Goal: Transaction & Acquisition: Purchase product/service

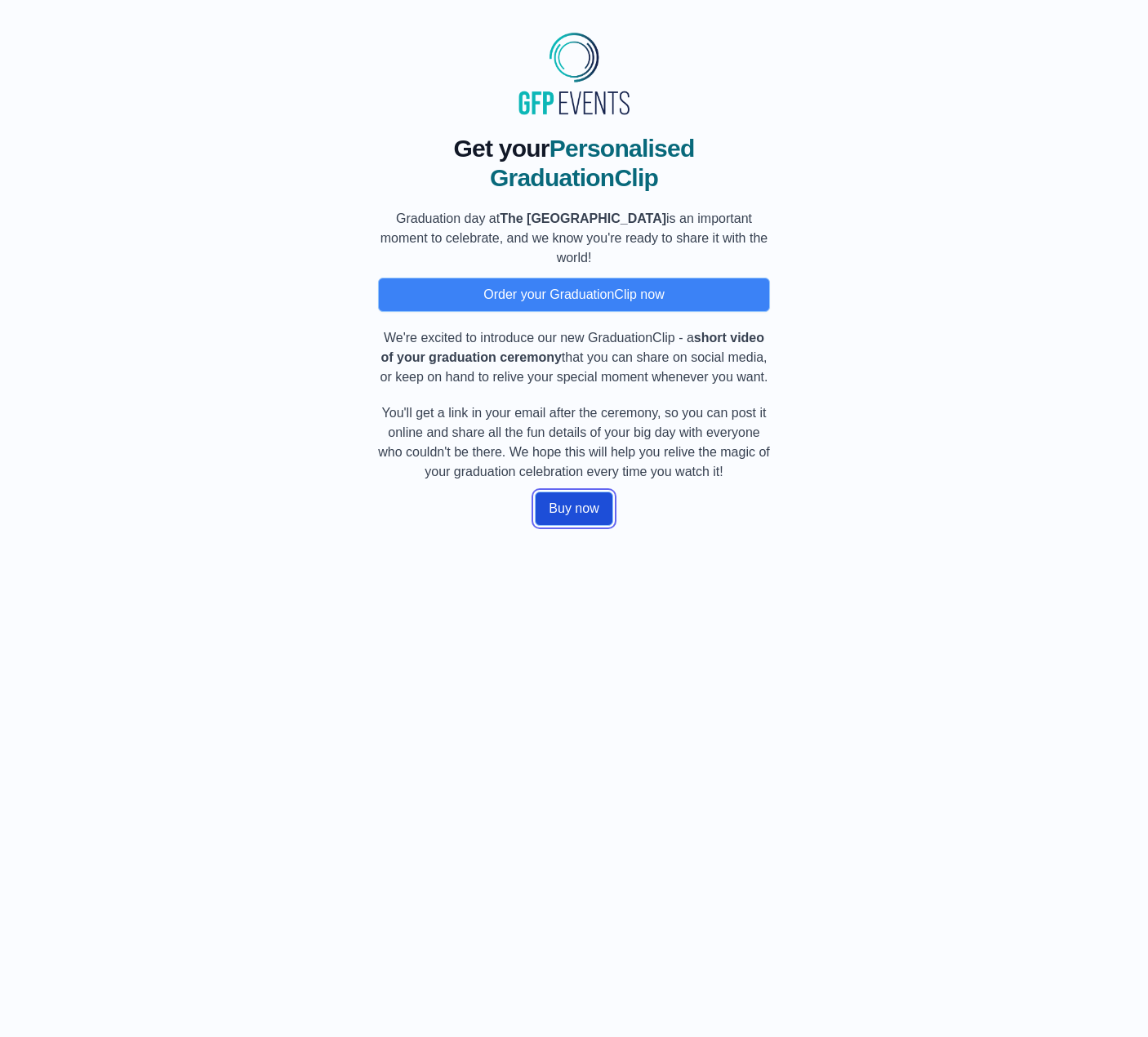
click at [589, 513] on button "Buy now" at bounding box center [573, 508] width 78 height 34
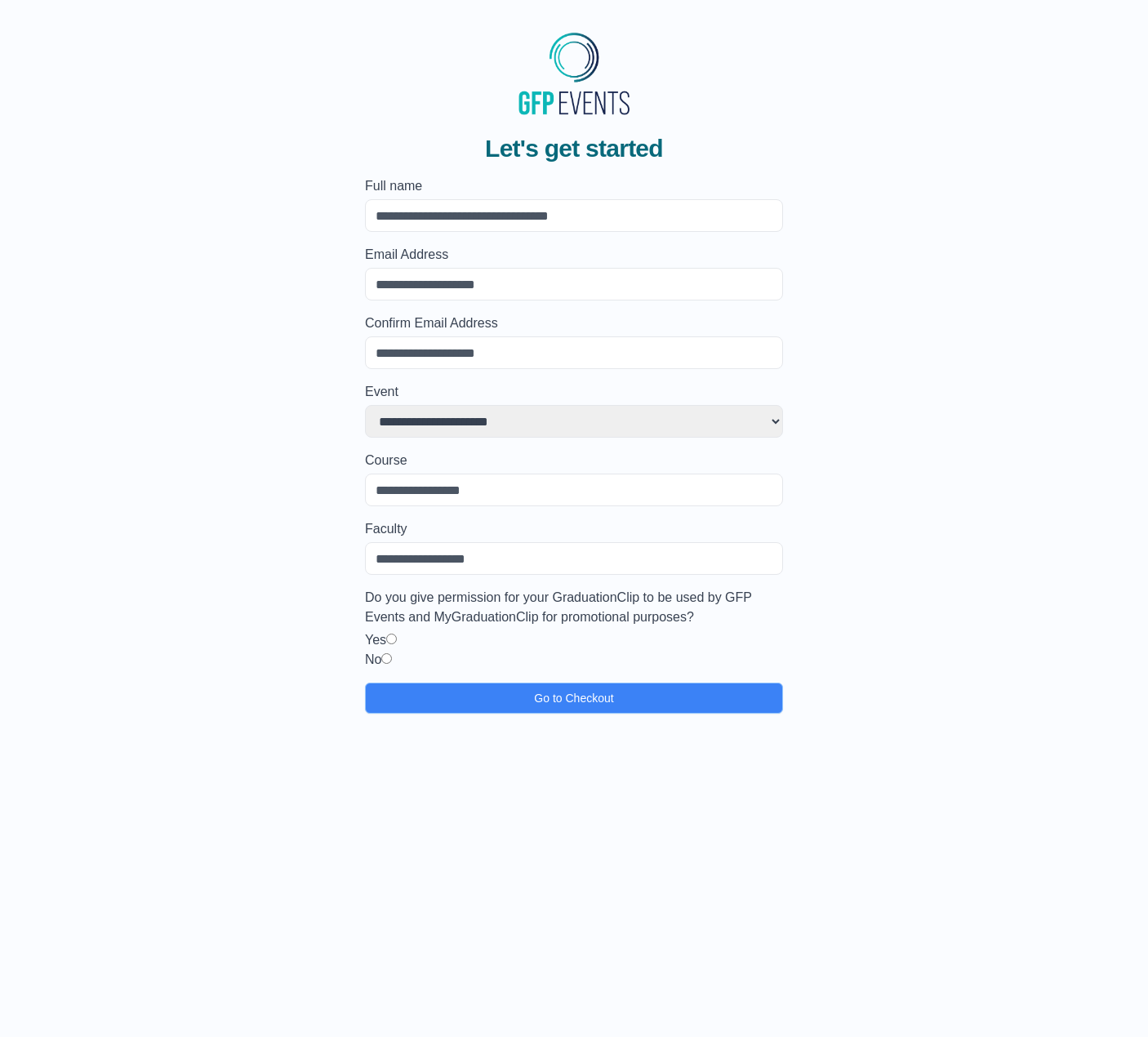
click at [402, 216] on input "Full name" at bounding box center [574, 216] width 418 height 33
click at [396, 479] on input "Course" at bounding box center [574, 490] width 418 height 33
click at [464, 652] on div "No" at bounding box center [574, 660] width 418 height 20
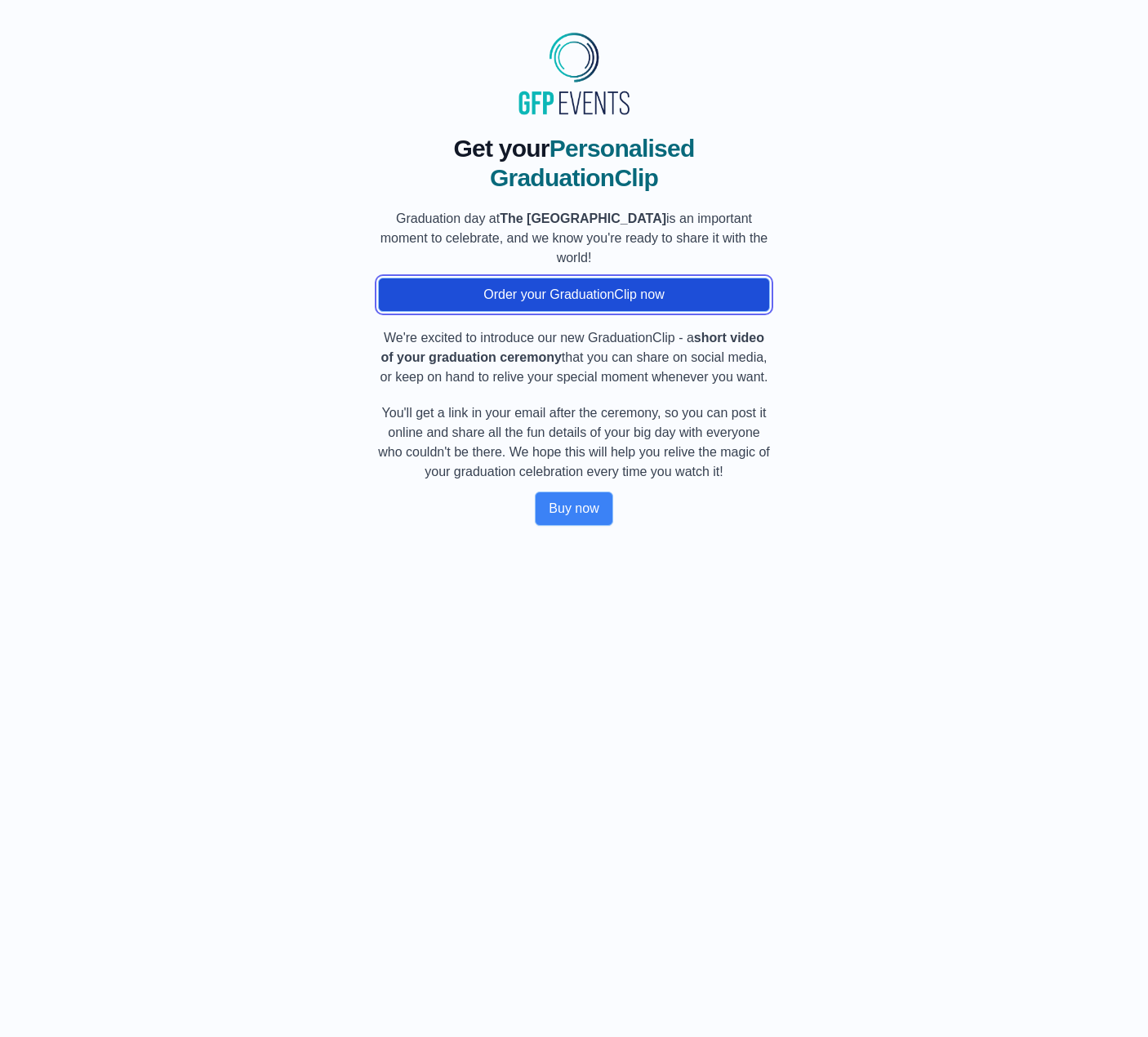
click at [563, 302] on button "Order your GraduationClip now" at bounding box center [574, 294] width 392 height 34
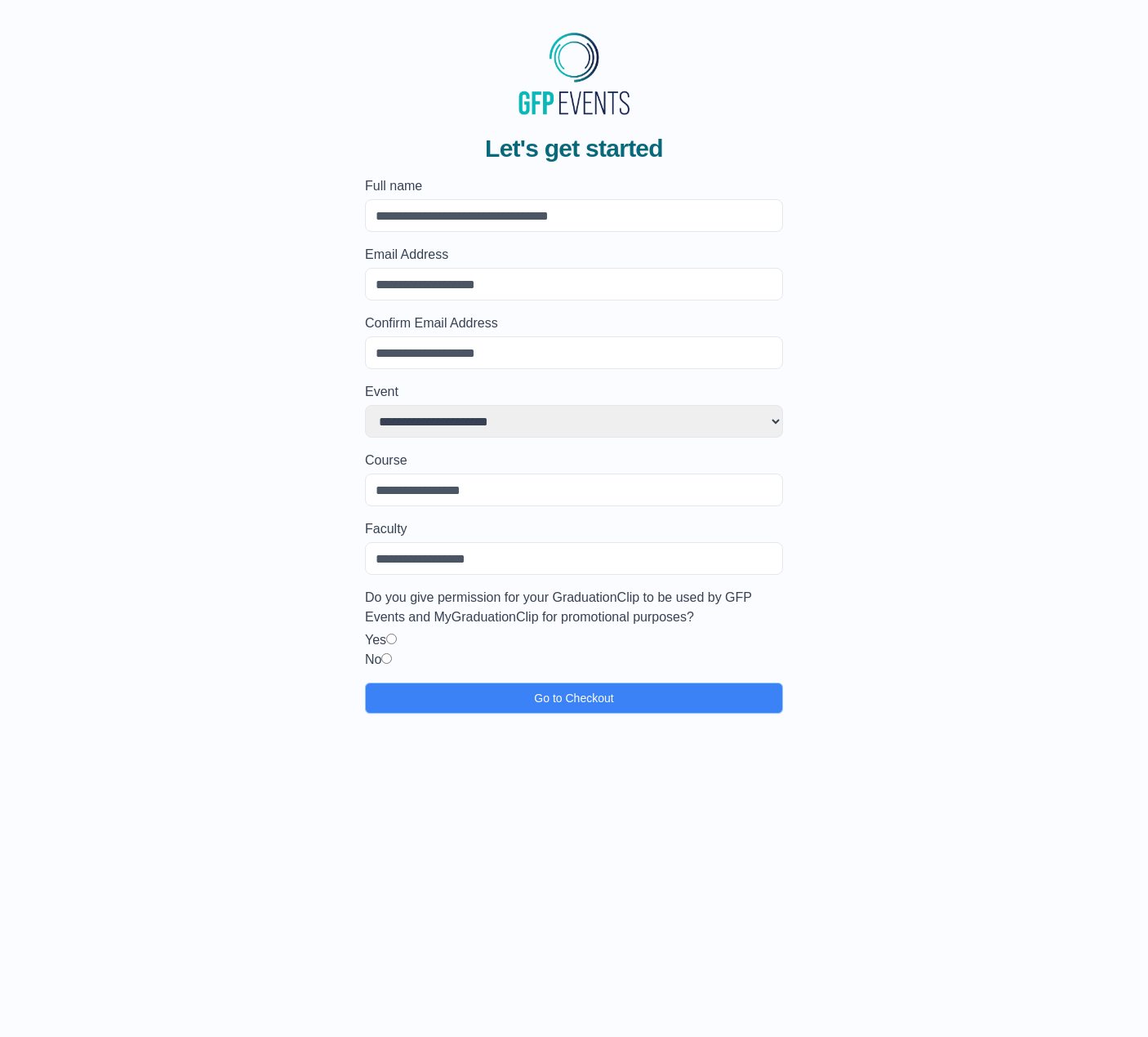
click at [180, 340] on div "**********" at bounding box center [574, 417] width 1096 height 593
